Goal: Task Accomplishment & Management: Manage account settings

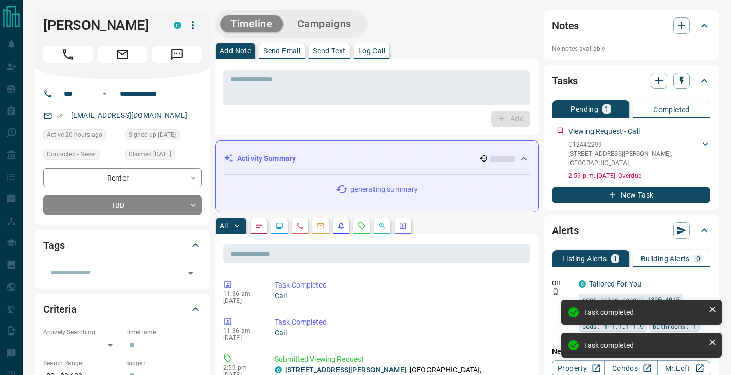
click at [191, 21] on icon "button" at bounding box center [193, 25] width 12 height 12
click at [289, 83] on div at bounding box center [365, 187] width 731 height 375
click at [257, 85] on textarea at bounding box center [377, 88] width 293 height 26
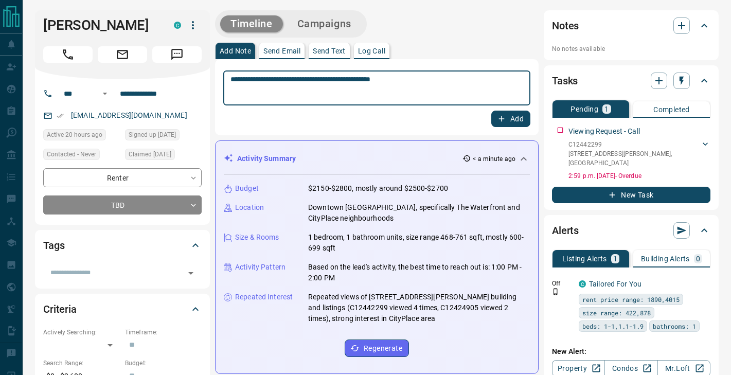
type textarea "**********"
click at [522, 114] on button "Add" at bounding box center [511, 119] width 39 height 16
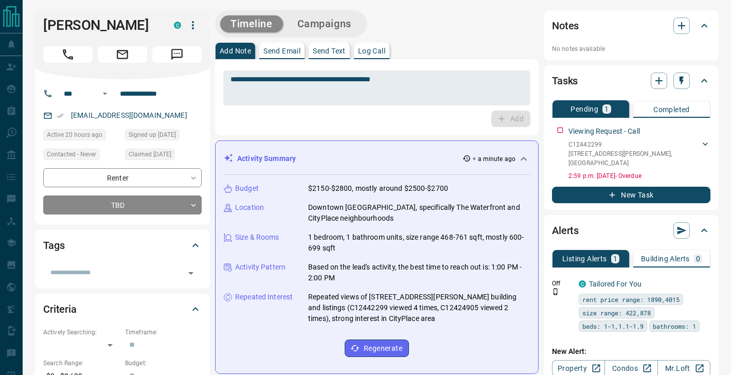
click at [189, 20] on icon "button" at bounding box center [193, 25] width 12 height 12
click at [176, 44] on li "Reassign Lead" at bounding box center [172, 45] width 61 height 15
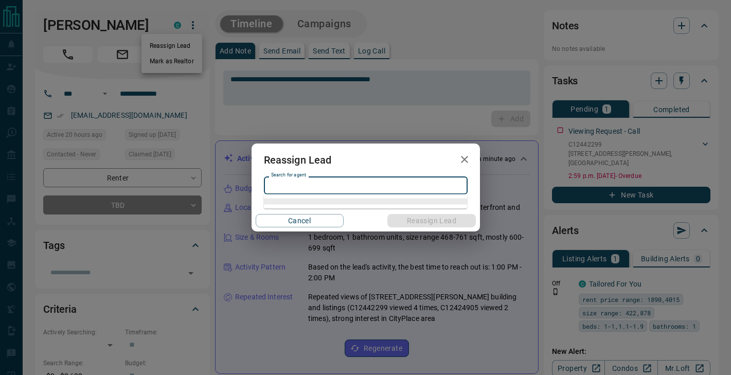
click at [292, 184] on input "Search for agent" at bounding box center [365, 185] width 196 height 11
click at [301, 201] on li "[PERSON_NAME]" at bounding box center [366, 206] width 204 height 15
type input "**********"
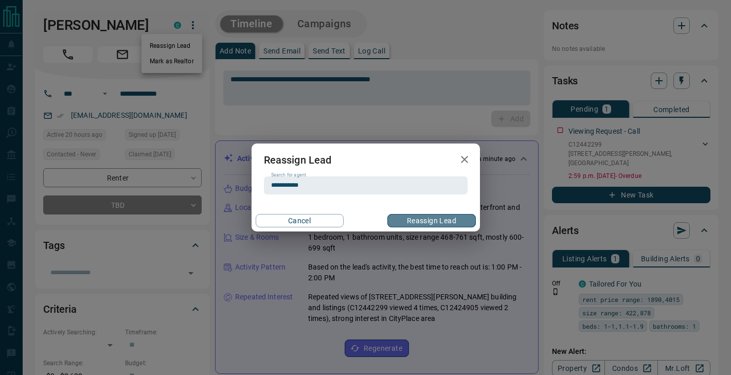
click at [437, 218] on button "Reassign Lead" at bounding box center [432, 220] width 88 height 13
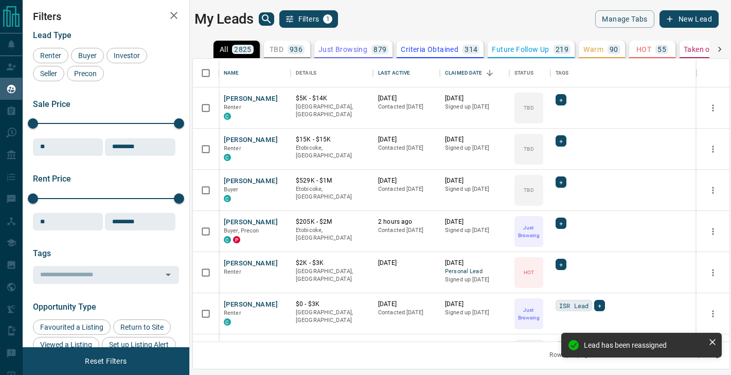
scroll to position [1, 1]
